Goal: Information Seeking & Learning: Compare options

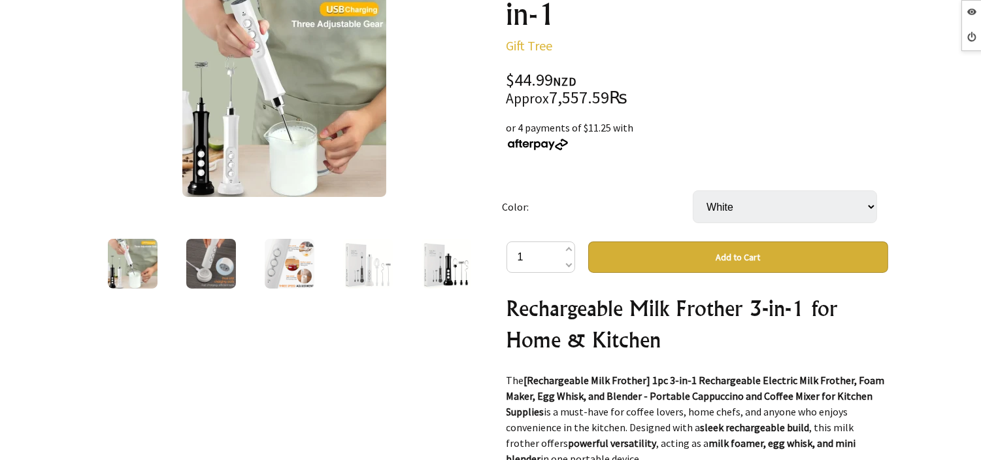
scroll to position [73, 0]
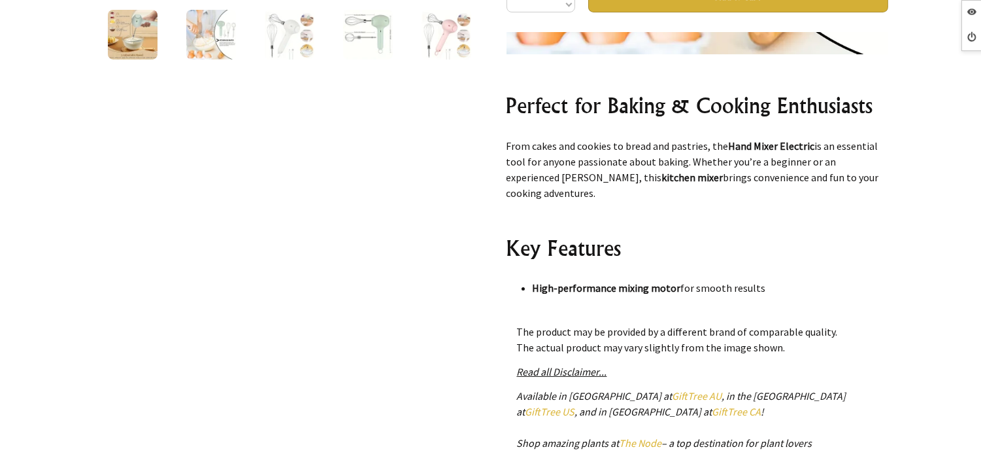
scroll to position [435, 0]
